Goal: Information Seeking & Learning: Understand process/instructions

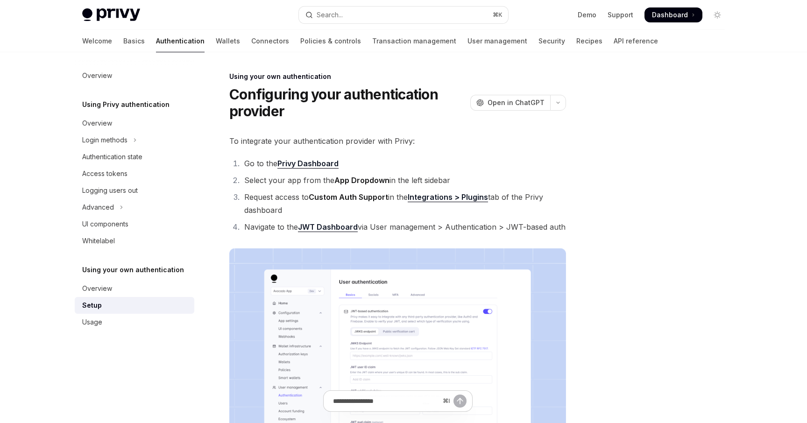
scroll to position [411, 0]
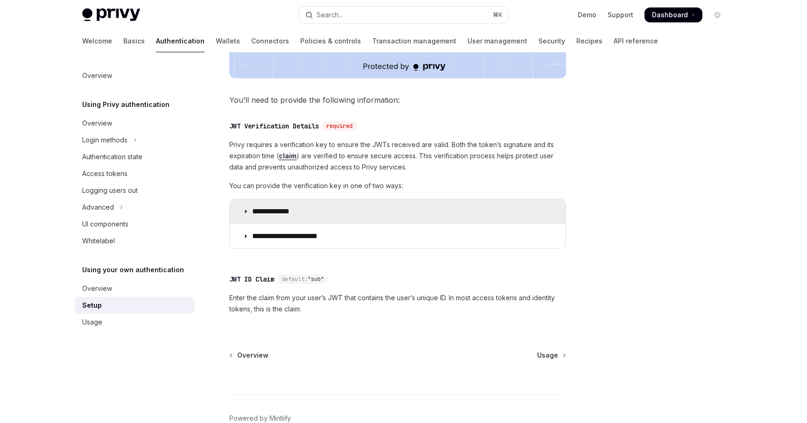
click at [322, 212] on summary "**********" at bounding box center [398, 212] width 336 height 24
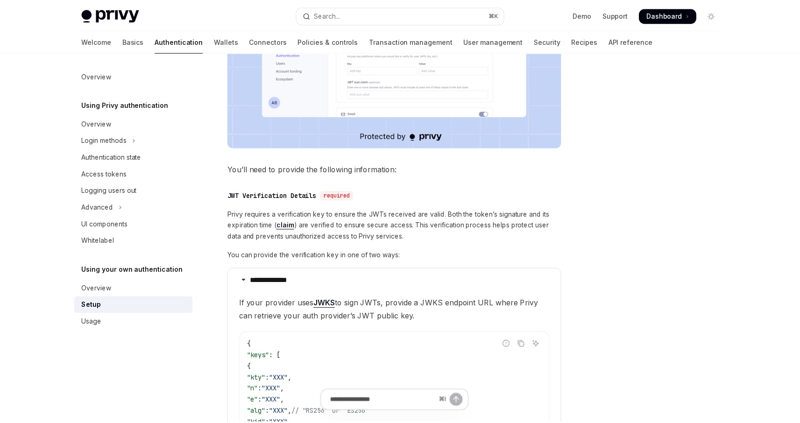
scroll to position [340, 0]
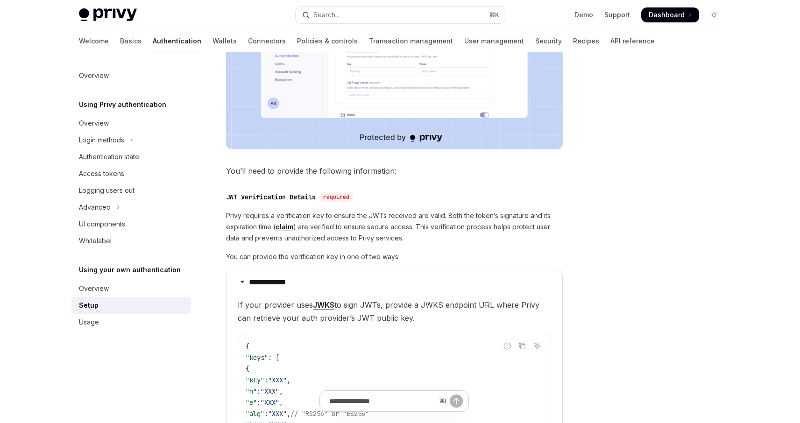
click at [335, 210] on span "Privy requires a verification key to ensure the JWTs received are valid. Both t…" at bounding box center [394, 227] width 337 height 34
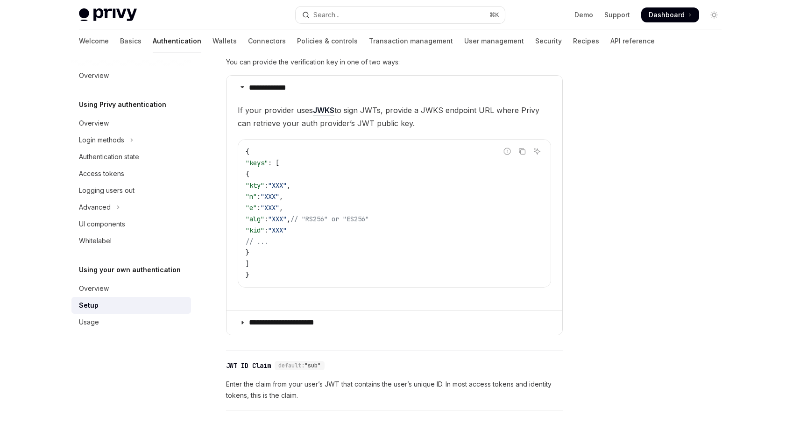
scroll to position [609, 0]
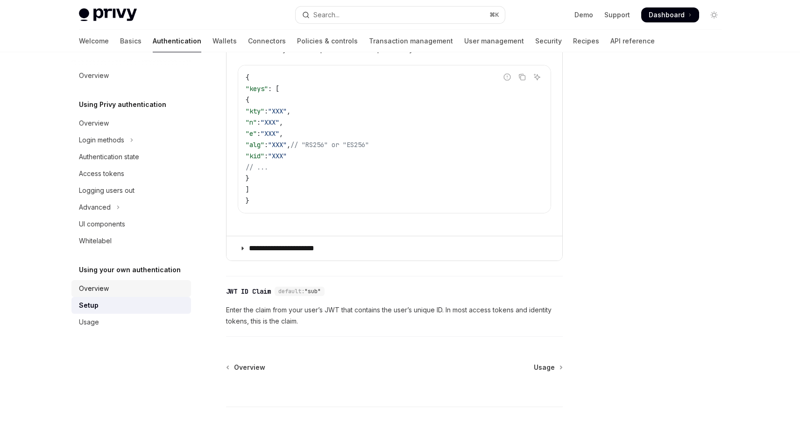
click at [131, 285] on div "Overview" at bounding box center [132, 288] width 107 height 11
type textarea "*"
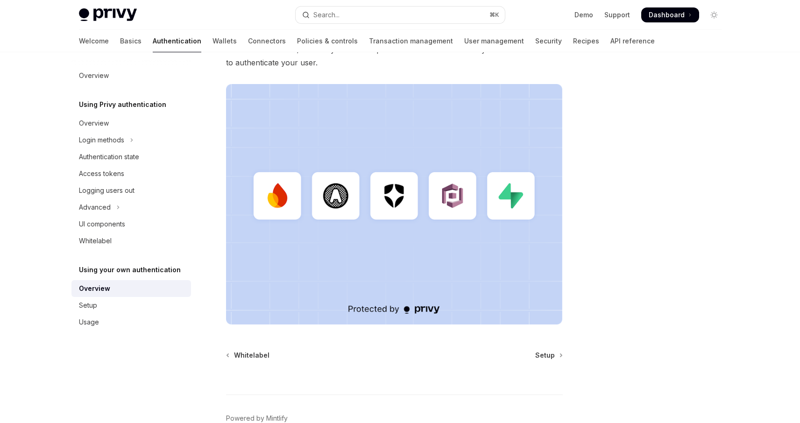
scroll to position [204, 0]
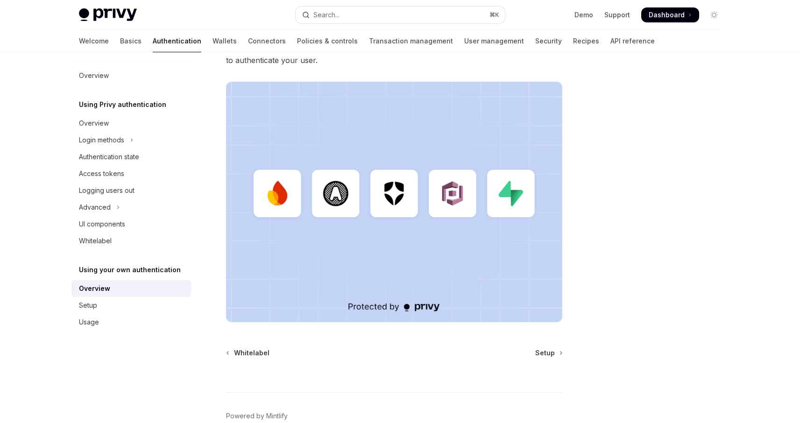
click at [335, 209] on img at bounding box center [394, 202] width 337 height 241
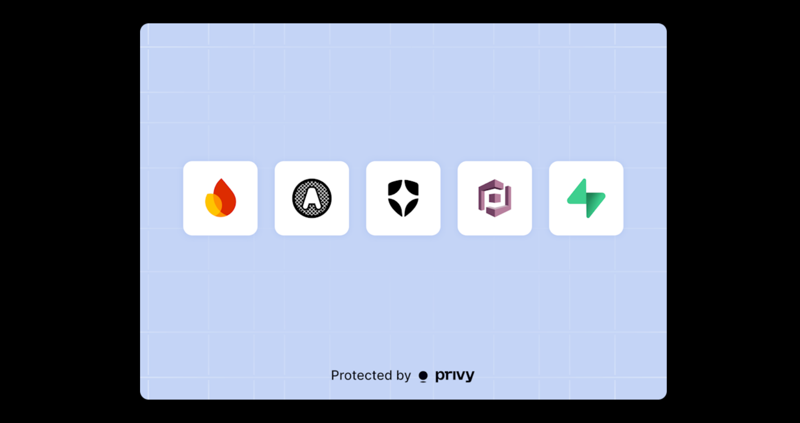
click at [334, 209] on img at bounding box center [403, 211] width 527 height 377
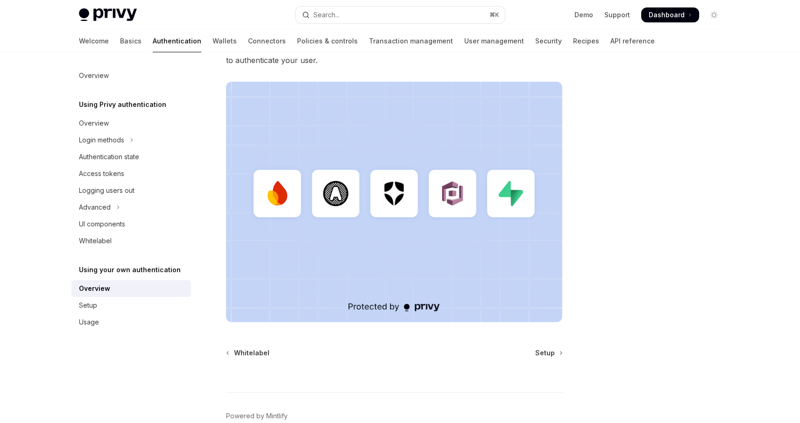
click at [635, 104] on div at bounding box center [658, 247] width 142 height 352
